Goal: Contribute content: Add original content to the website for others to see

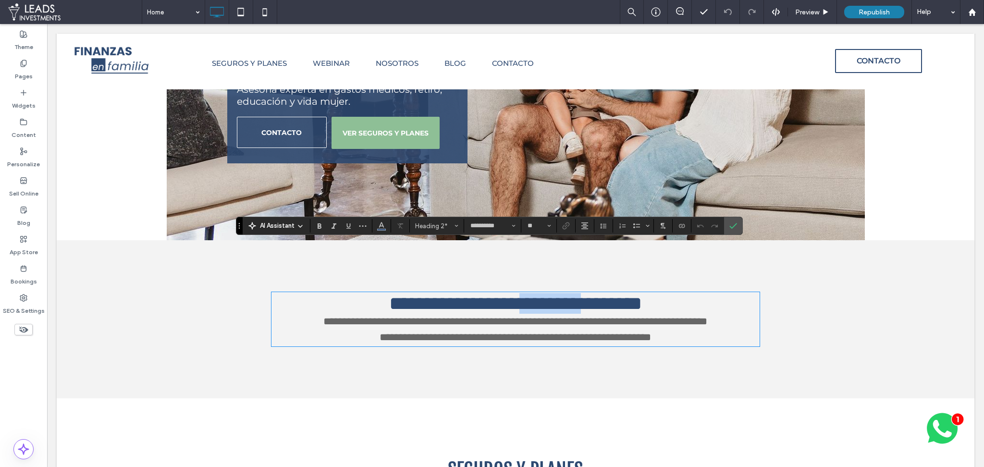
click at [525, 294] on span "**********" at bounding box center [515, 303] width 253 height 19
click at [382, 227] on icon "Color" at bounding box center [381, 225] width 8 height 8
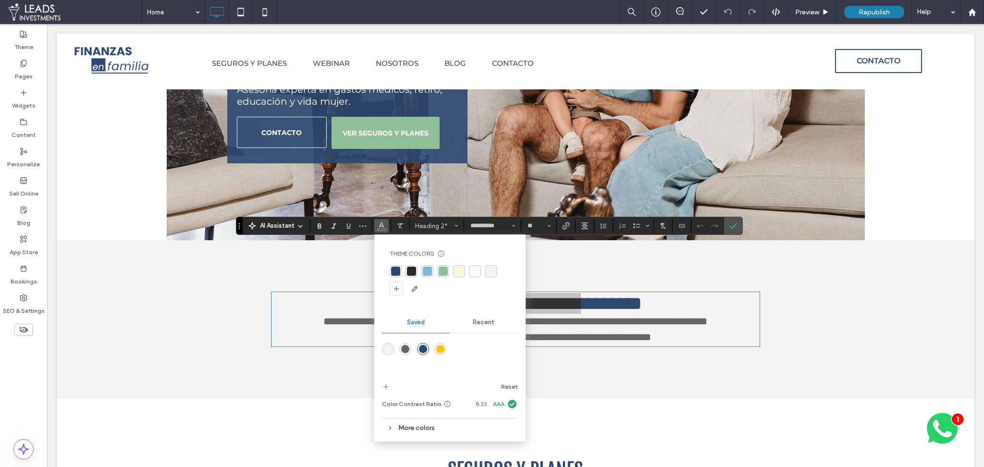
click at [401, 427] on div "More colors" at bounding box center [450, 427] width 136 height 13
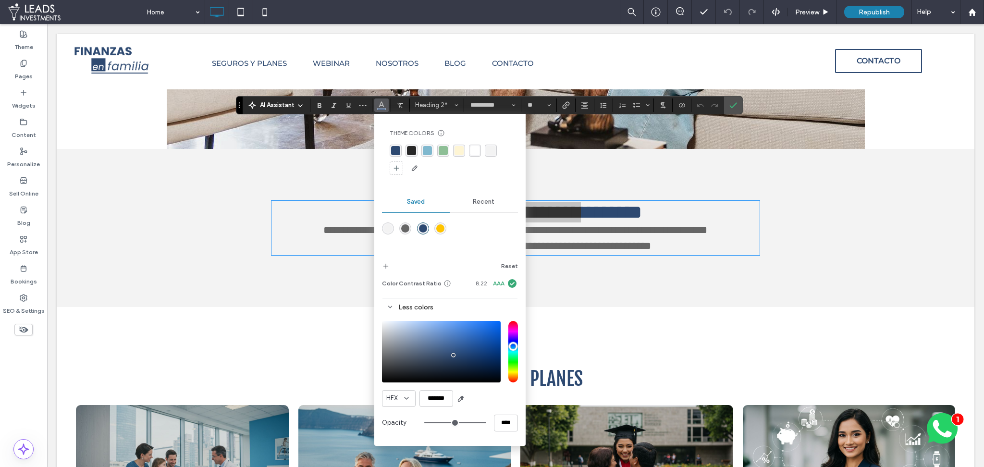
scroll to position [345, 0]
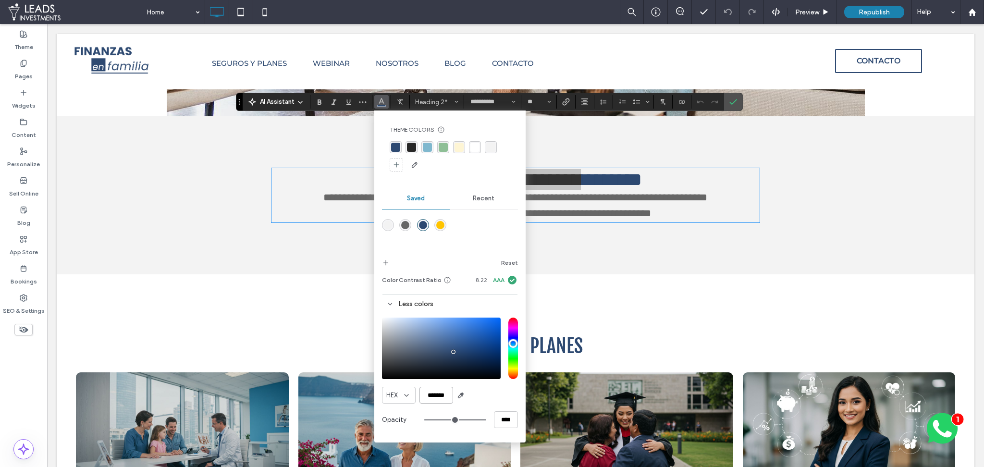
click at [442, 393] on input "*******" at bounding box center [436, 395] width 34 height 17
click at [859, 322] on div "SEGUROS Y PLANES Seguro de Gastos Médicos Mayores Protección médica privada sin…" at bounding box center [515, 470] width 898 height 297
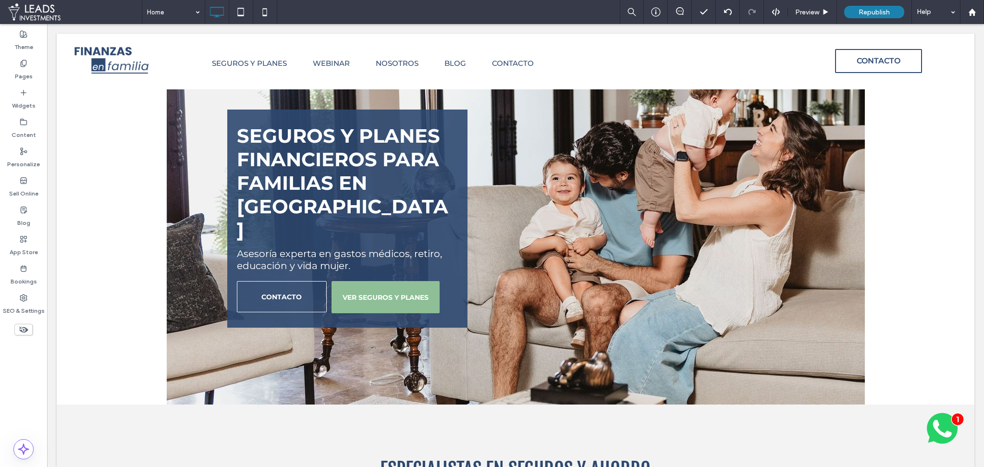
scroll to position [0, 0]
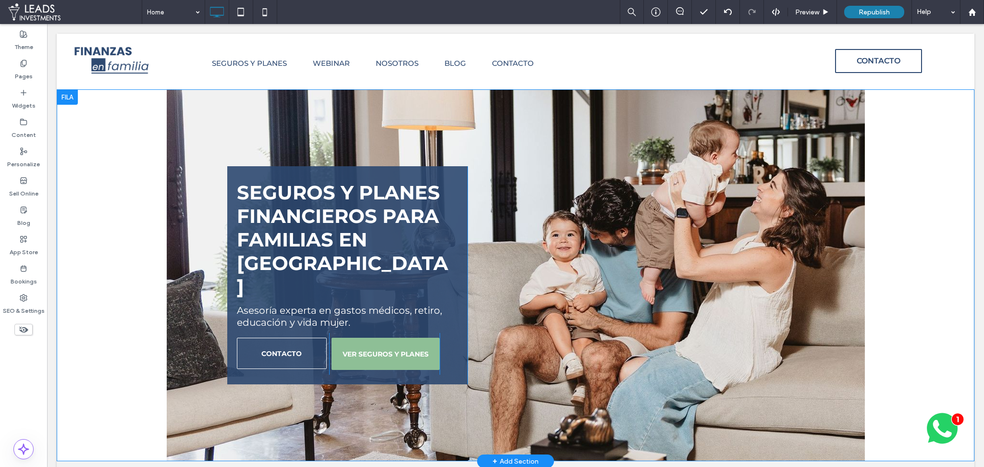
click at [189, 199] on div "Seguros y planes financieros para familias en [GEOGRAPHIC_DATA] Asesoría expert…" at bounding box center [515, 275] width 917 height 372
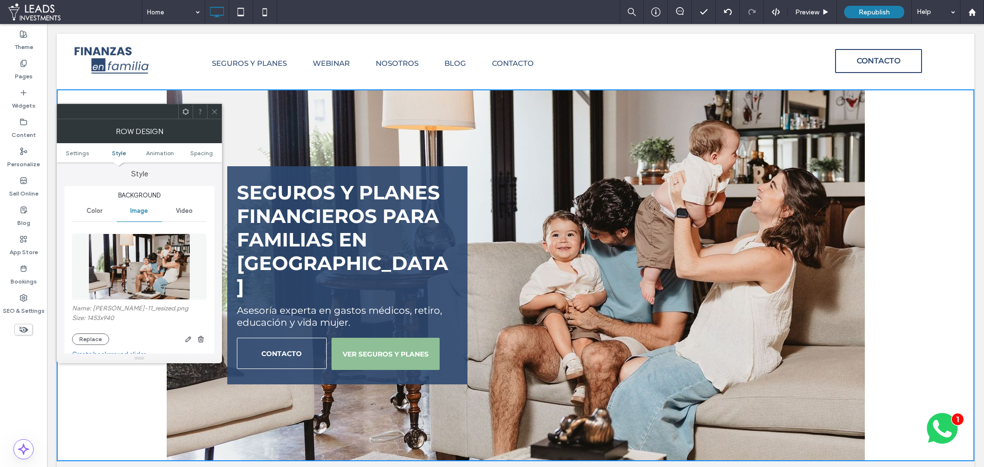
scroll to position [101, 0]
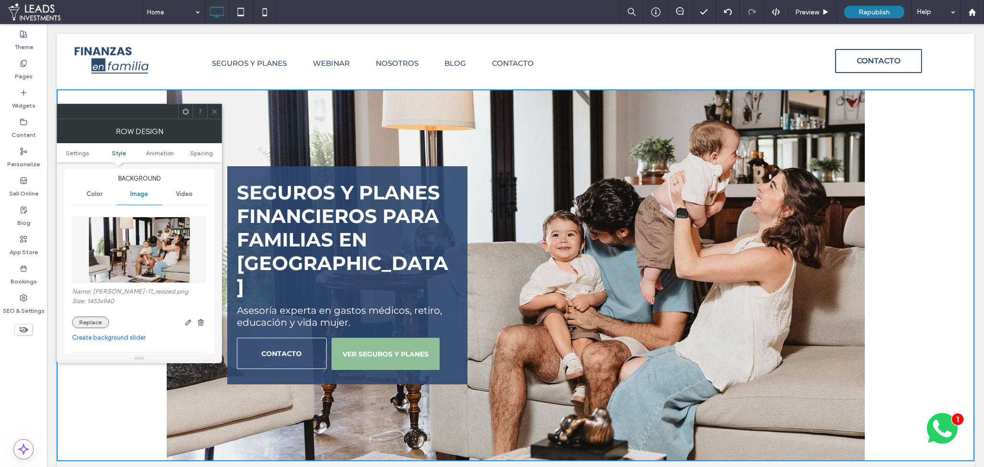
click at [92, 322] on button "Replace" at bounding box center [90, 322] width 37 height 12
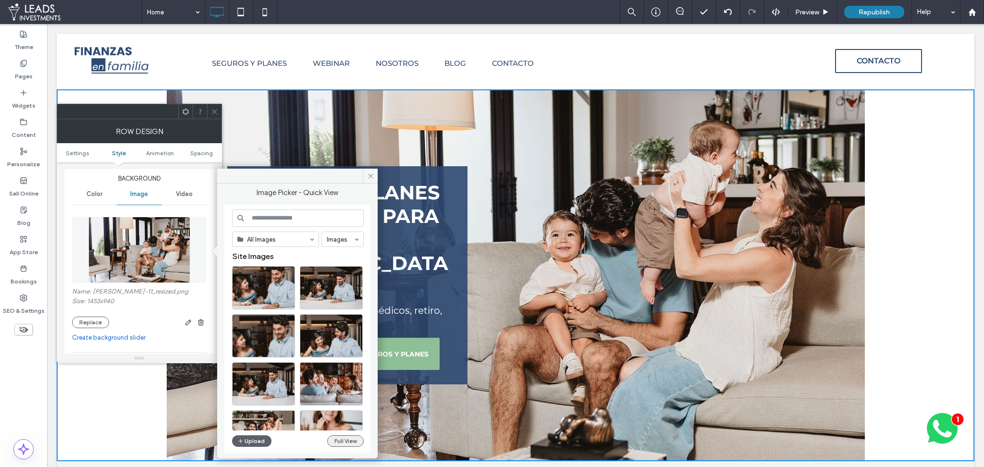
click at [336, 441] on button "Full View" at bounding box center [345, 441] width 36 height 12
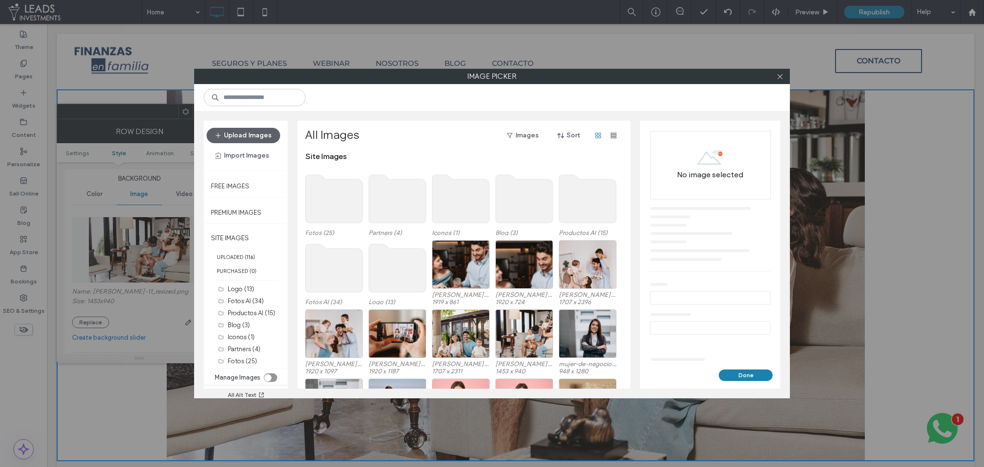
click at [328, 206] on use at bounding box center [333, 199] width 57 height 48
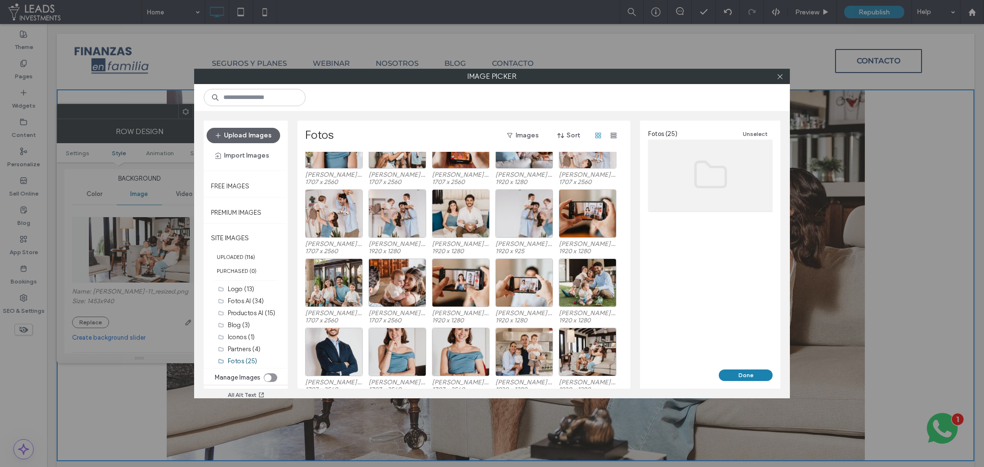
scroll to position [109, 0]
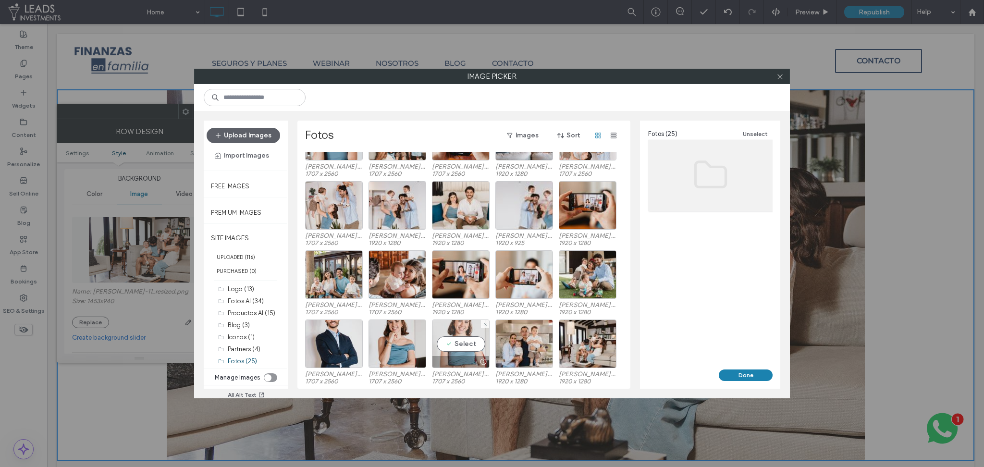
click at [463, 343] on div "Select" at bounding box center [461, 343] width 58 height 49
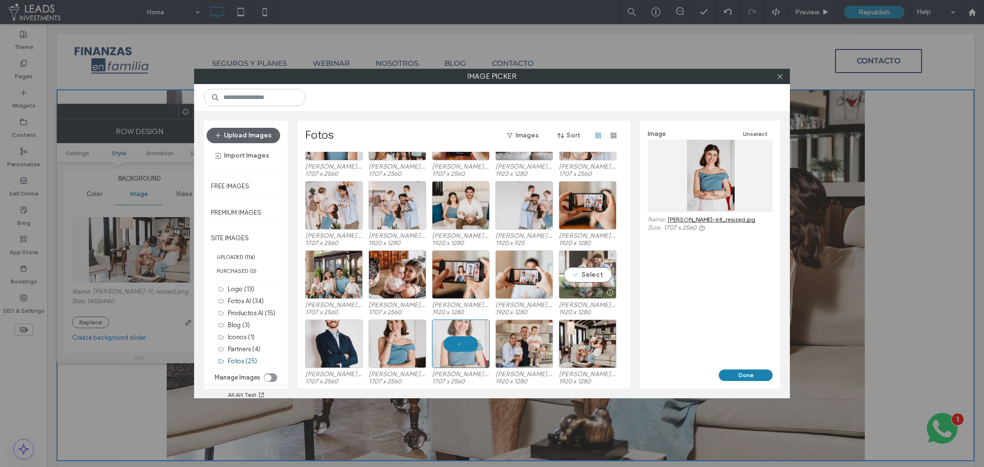
click at [594, 272] on div "Select" at bounding box center [588, 274] width 58 height 49
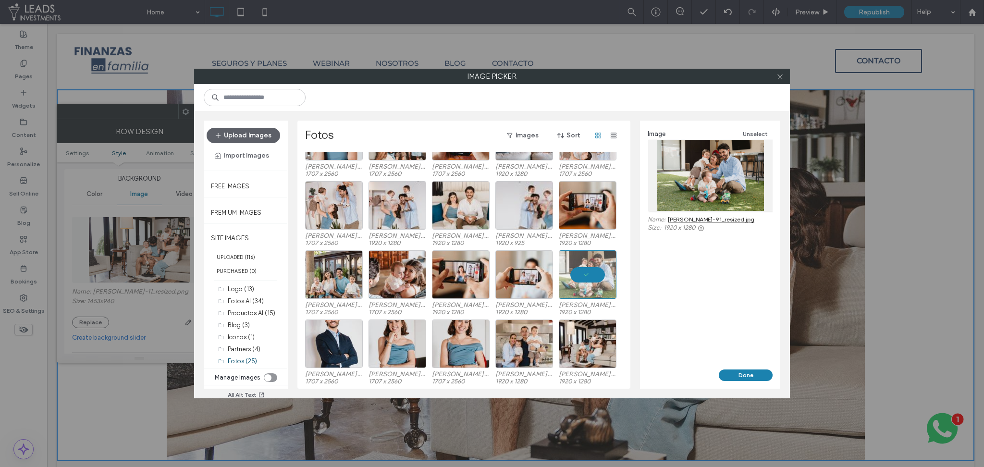
click at [718, 219] on link "[PERSON_NAME]-91_resized.jpg" at bounding box center [711, 219] width 86 height 7
click at [392, 210] on div "Select" at bounding box center [397, 205] width 58 height 49
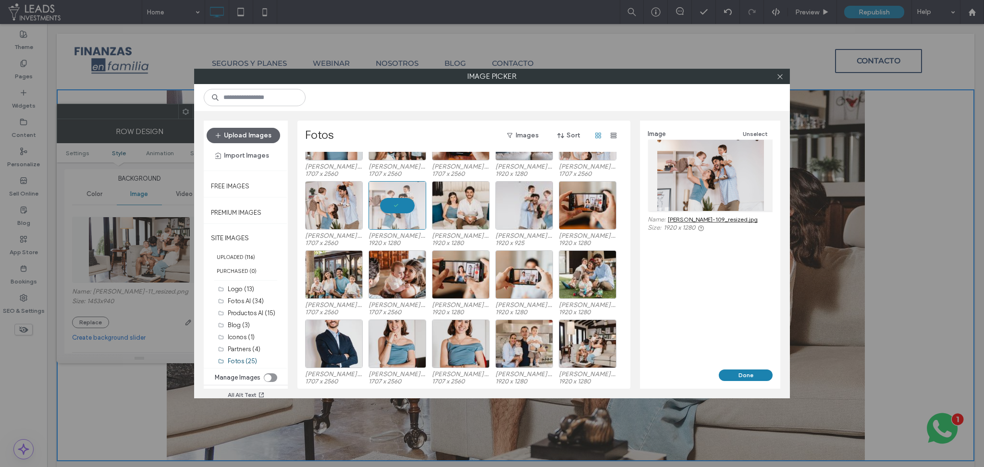
click at [723, 219] on link "[PERSON_NAME]-109_resized.jpg" at bounding box center [713, 219] width 90 height 7
click at [586, 346] on div "Select" at bounding box center [588, 343] width 58 height 49
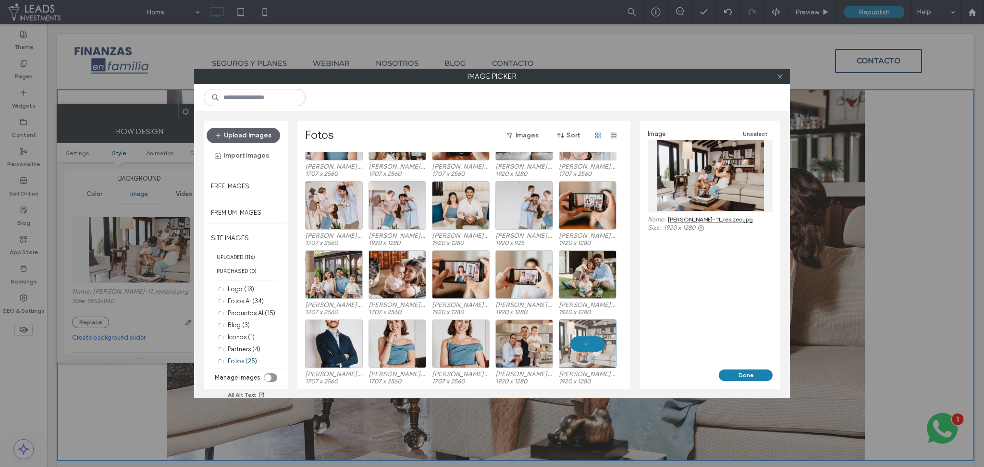
click at [716, 220] on link "[PERSON_NAME]-11_resized.jpg" at bounding box center [710, 219] width 85 height 7
drag, startPoint x: 627, startPoint y: 293, endPoint x: 629, endPoint y: 262, distance: 30.8
click at [629, 262] on div "Fotos Images Sort [PERSON_NAME]-63_resized-d339b304.jpg 1920 x 1280 [PERSON_NAM…" at bounding box center [463, 255] width 333 height 268
click at [472, 209] on div "Select" at bounding box center [461, 205] width 58 height 49
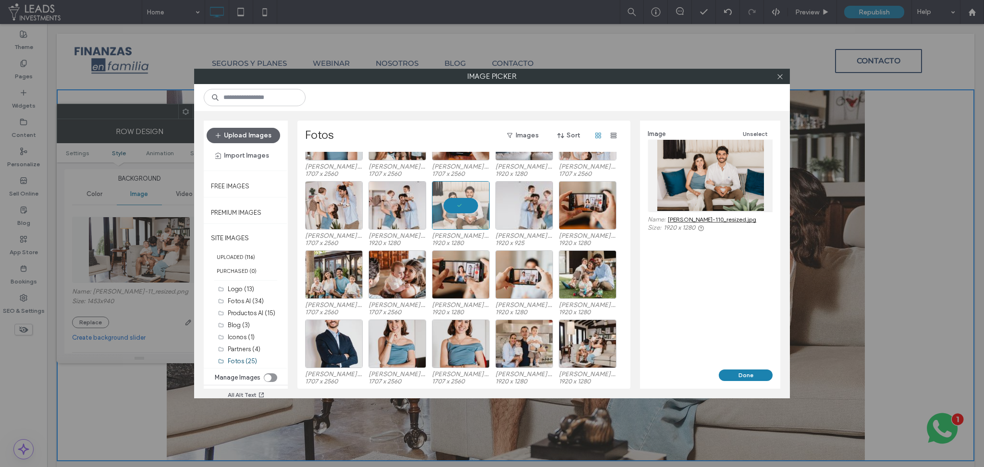
click at [726, 221] on link "[PERSON_NAME]-110_resized.jpg" at bounding box center [712, 219] width 88 height 7
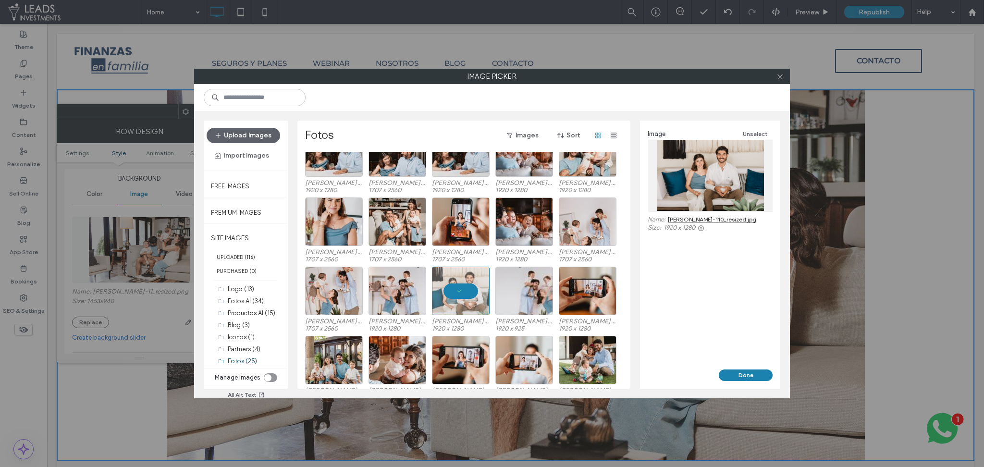
scroll to position [0, 0]
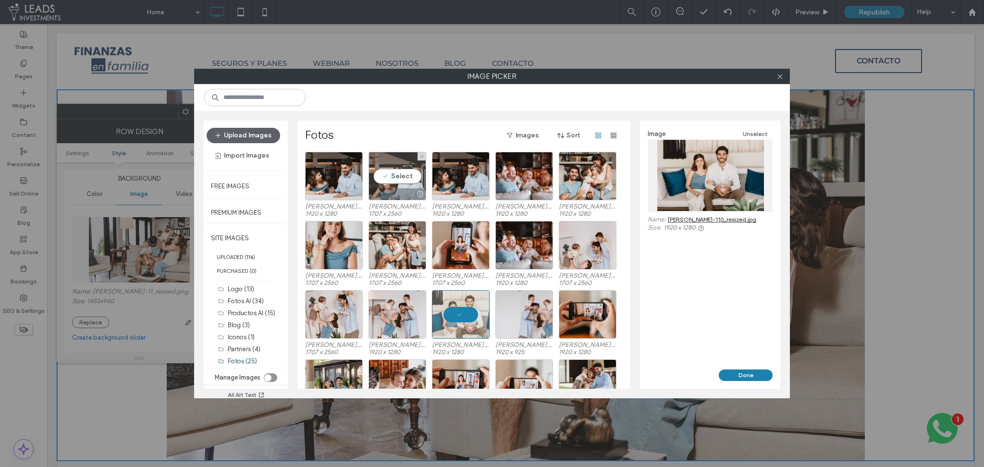
click at [395, 171] on div "Select" at bounding box center [397, 176] width 58 height 49
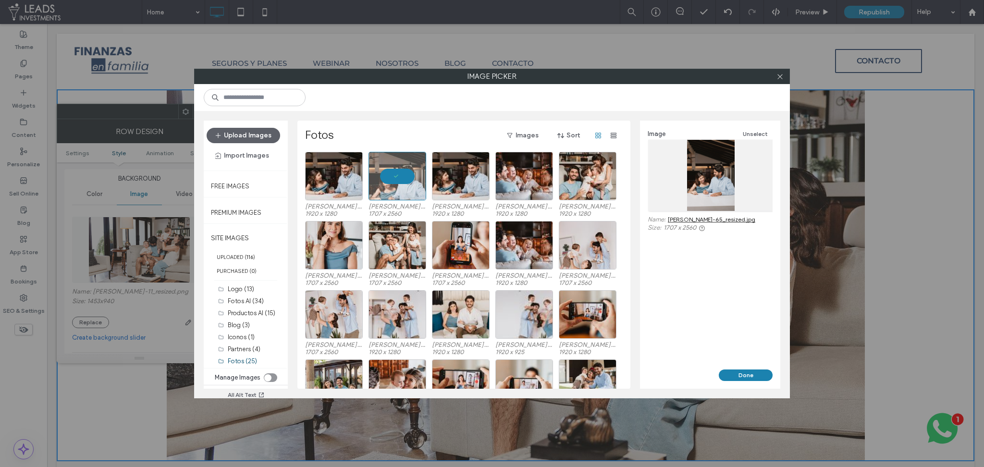
click at [718, 217] on link "[PERSON_NAME]-65_resized.jpg" at bounding box center [711, 219] width 87 height 7
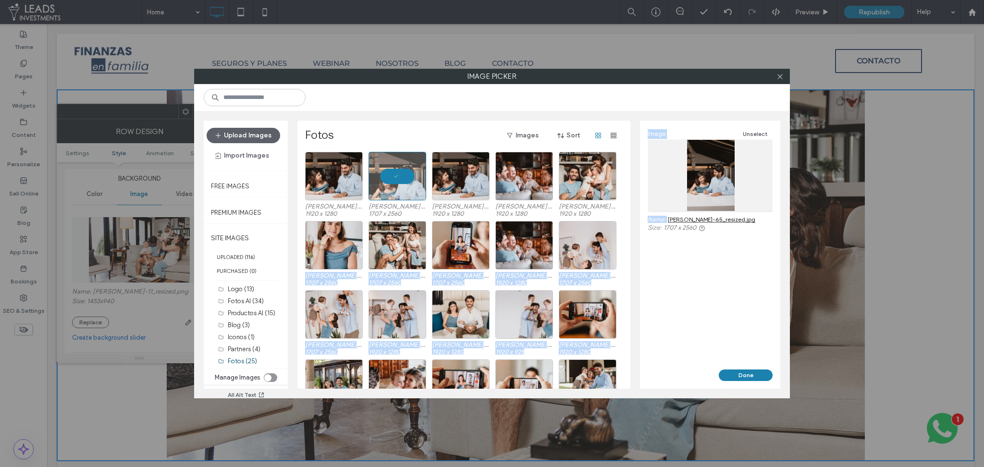
drag, startPoint x: 628, startPoint y: 215, endPoint x: 635, endPoint y: 338, distance: 123.1
click at [635, 340] on div "Upload Images Import Images Free Images Premium Images SITE IMAGES UPLOADED ( 1…" at bounding box center [491, 254] width 595 height 287
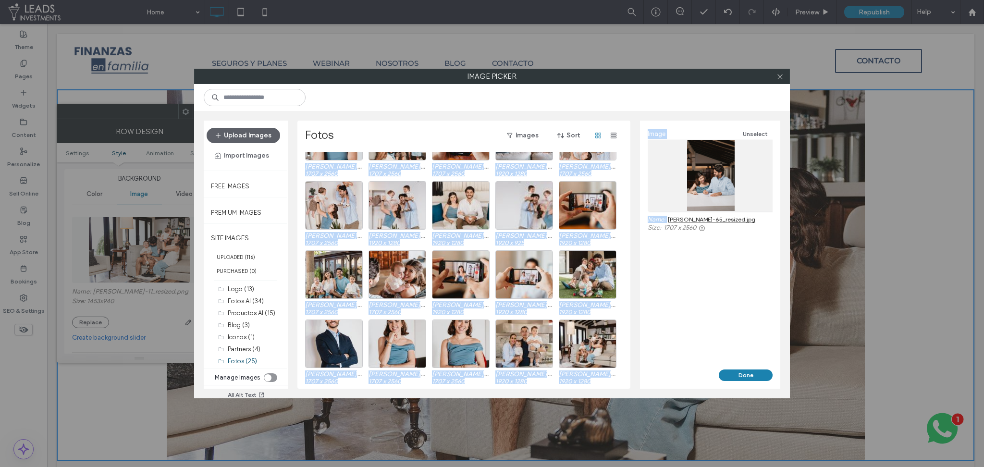
click at [642, 352] on div "Image Unselect Name: [PERSON_NAME]-65_resized.jpg Size: 1707 x 2560" at bounding box center [710, 245] width 140 height 249
click at [521, 339] on div "Select" at bounding box center [524, 343] width 58 height 49
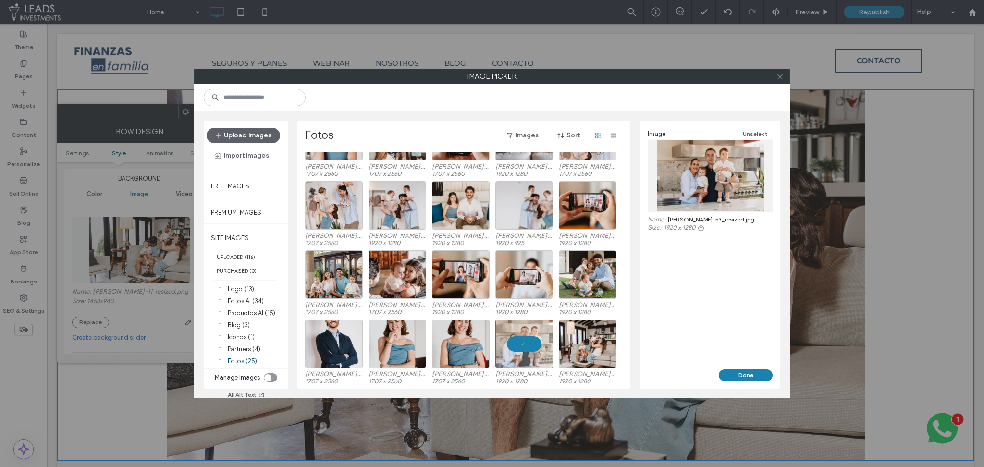
click at [693, 221] on link "[PERSON_NAME]-53_resized.jpg" at bounding box center [711, 219] width 86 height 7
click at [332, 349] on div "Select" at bounding box center [334, 343] width 58 height 49
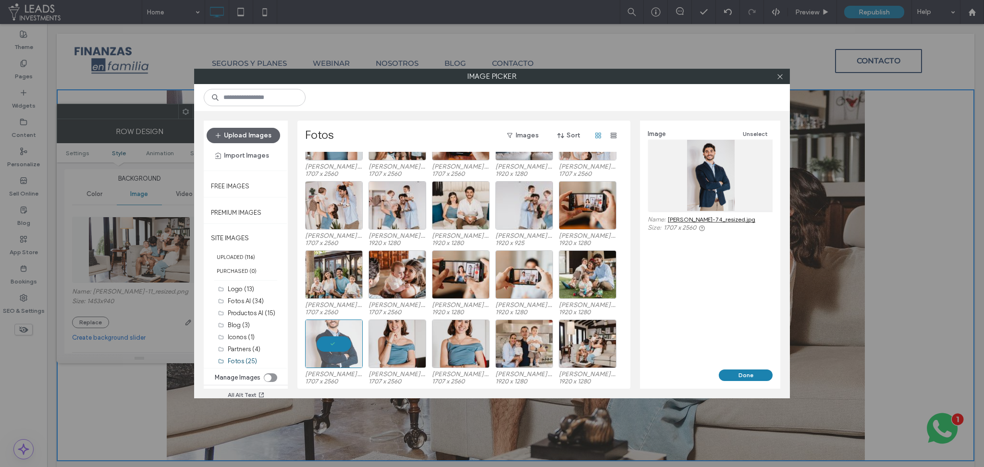
click at [701, 217] on link "[PERSON_NAME]-74_resized.jpg" at bounding box center [711, 219] width 87 height 7
click at [401, 347] on div "Select" at bounding box center [397, 343] width 58 height 49
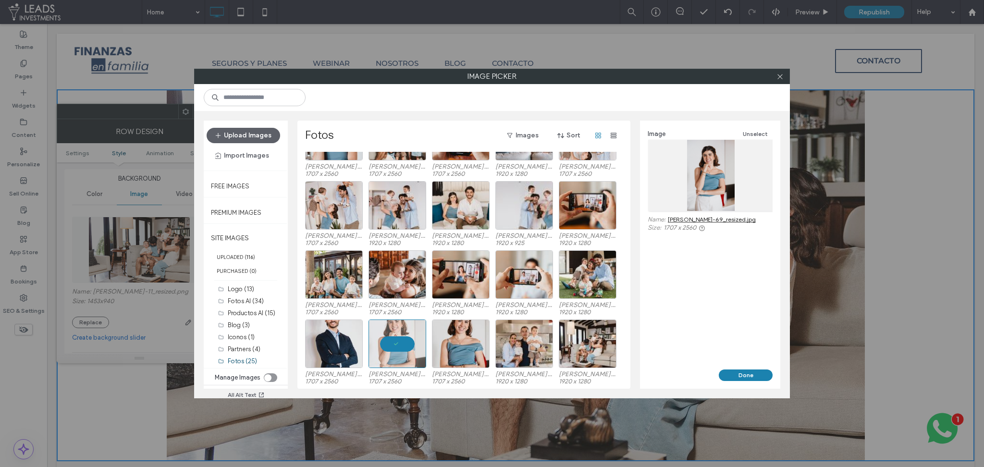
click at [697, 219] on link "[PERSON_NAME]-69_resized.jpg" at bounding box center [712, 219] width 88 height 7
click at [460, 349] on div "Select" at bounding box center [461, 343] width 58 height 49
click at [698, 217] on link "[PERSON_NAME]-68_resized.jpg" at bounding box center [711, 219] width 87 height 7
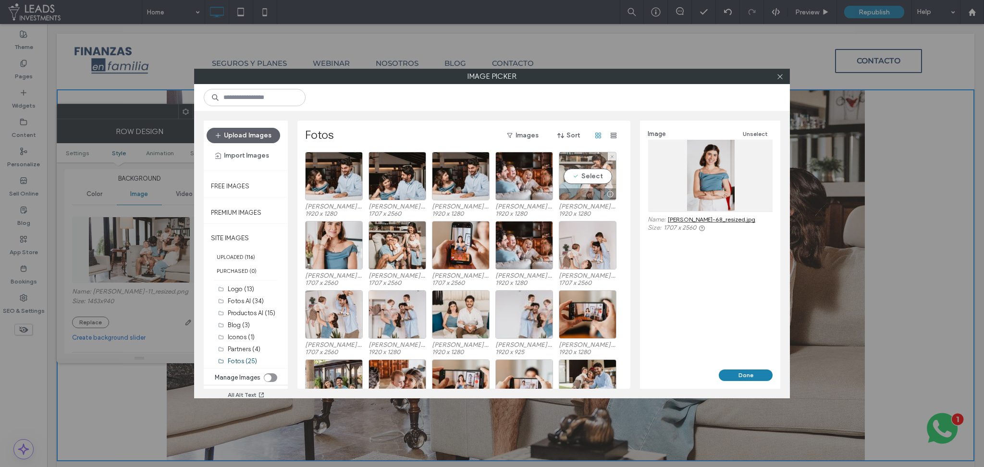
click at [581, 177] on div "Select" at bounding box center [588, 176] width 58 height 49
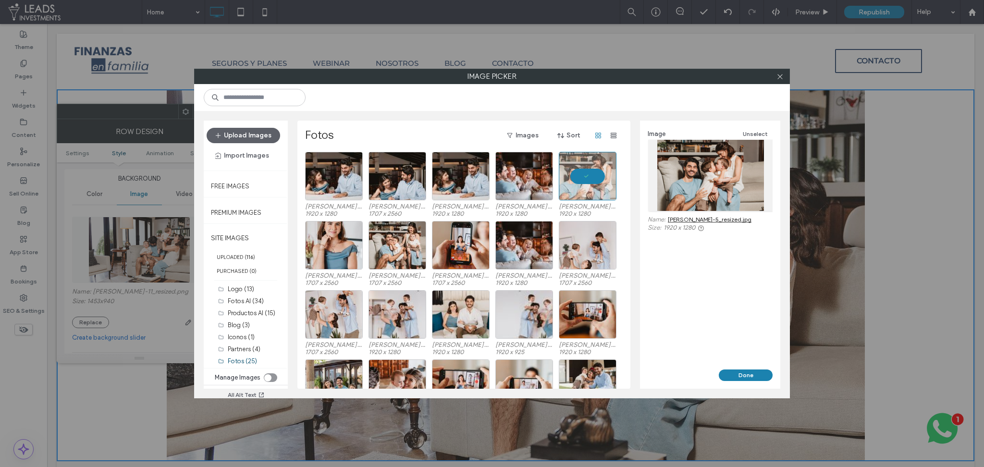
click at [695, 220] on link "[PERSON_NAME]-5_resized.jpg" at bounding box center [710, 219] width 84 height 7
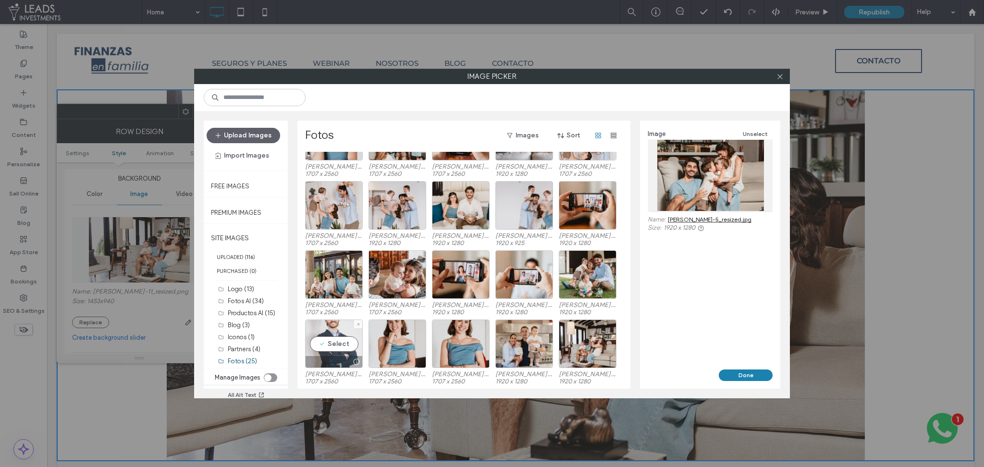
click at [334, 342] on div "Select" at bounding box center [334, 343] width 58 height 49
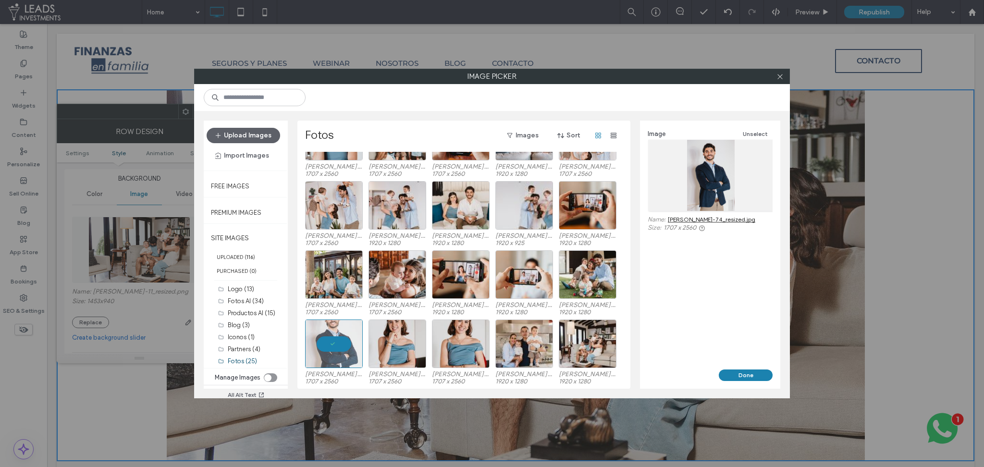
click at [701, 219] on link "[PERSON_NAME]-74_resized.jpg" at bounding box center [711, 219] width 87 height 7
click at [462, 269] on div "Select" at bounding box center [461, 274] width 58 height 49
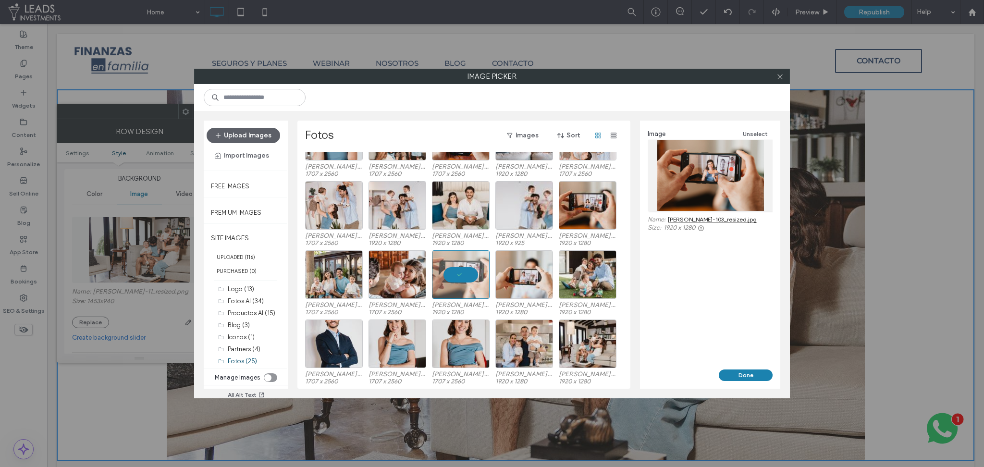
click at [705, 216] on link "[PERSON_NAME]-103_resized.jpg" at bounding box center [712, 219] width 89 height 7
click at [515, 284] on div "Select" at bounding box center [524, 274] width 58 height 49
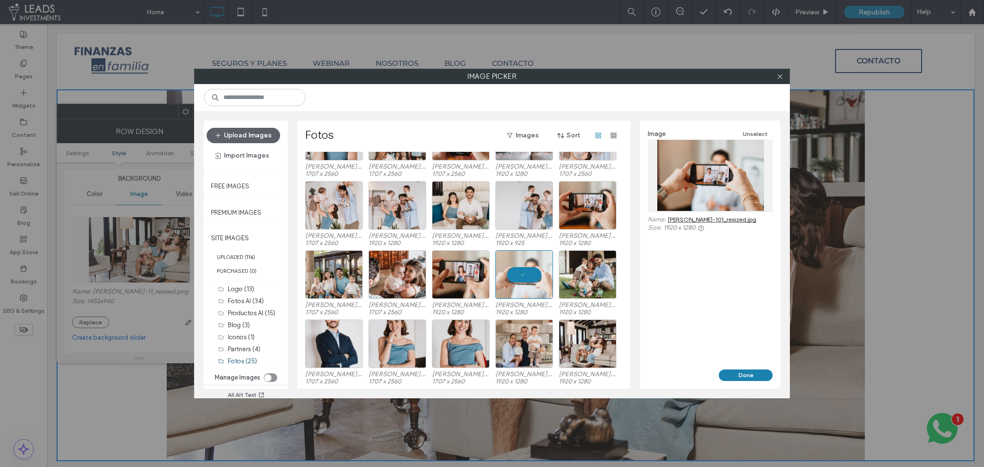
click at [699, 221] on link "[PERSON_NAME]-101_resized.jpg" at bounding box center [712, 219] width 88 height 7
click at [242, 260] on label "UPLOADED ( 116 )" at bounding box center [246, 257] width 84 height 14
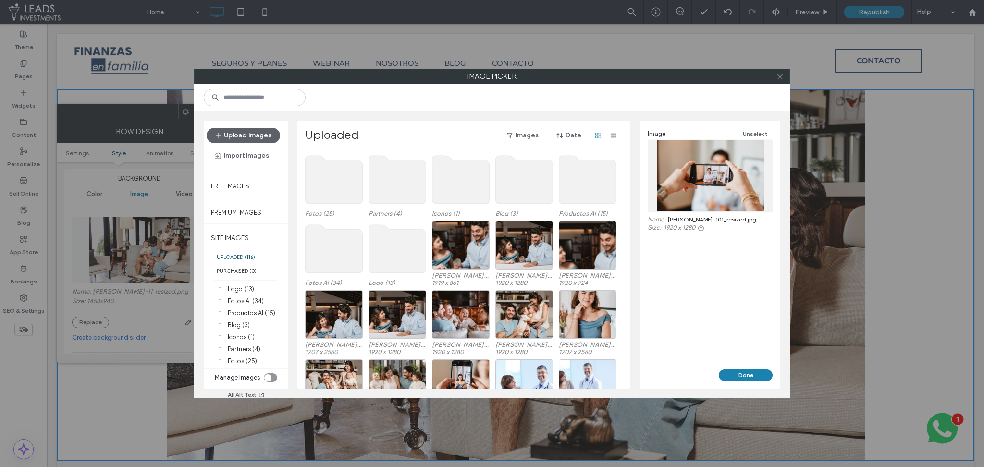
click at [511, 187] on use at bounding box center [524, 180] width 57 height 48
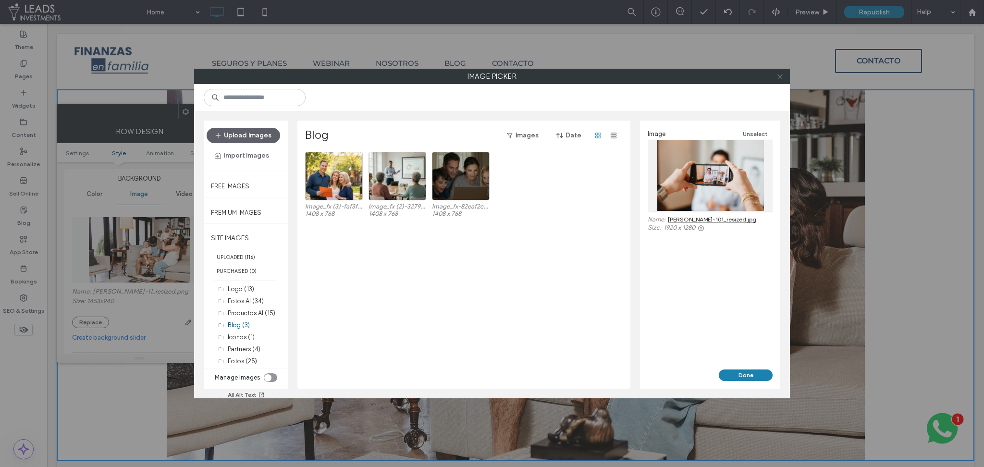
click at [779, 81] on span at bounding box center [779, 76] width 7 height 14
